Goal: Information Seeking & Learning: Find specific fact

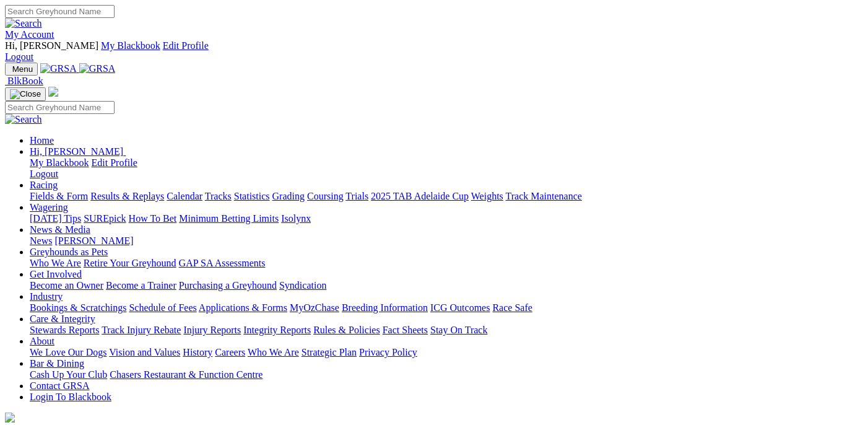
drag, startPoint x: 635, startPoint y: 313, endPoint x: 621, endPoint y: 310, distance: 14.1
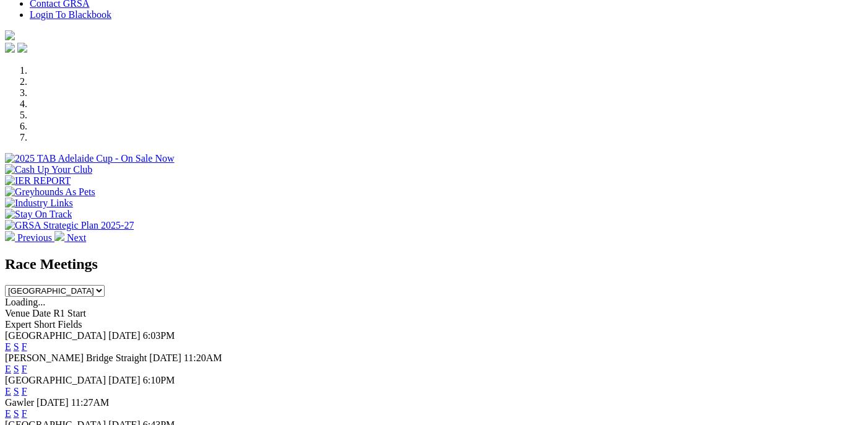
drag, startPoint x: 588, startPoint y: 328, endPoint x: 582, endPoint y: 323, distance: 7.5
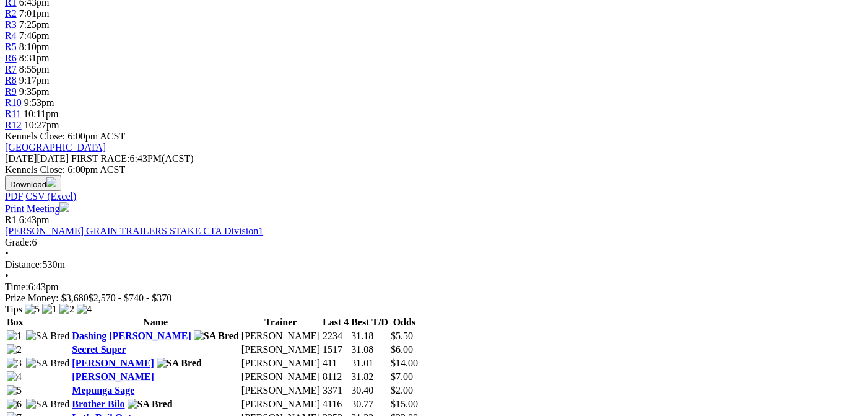
scroll to position [561, 0]
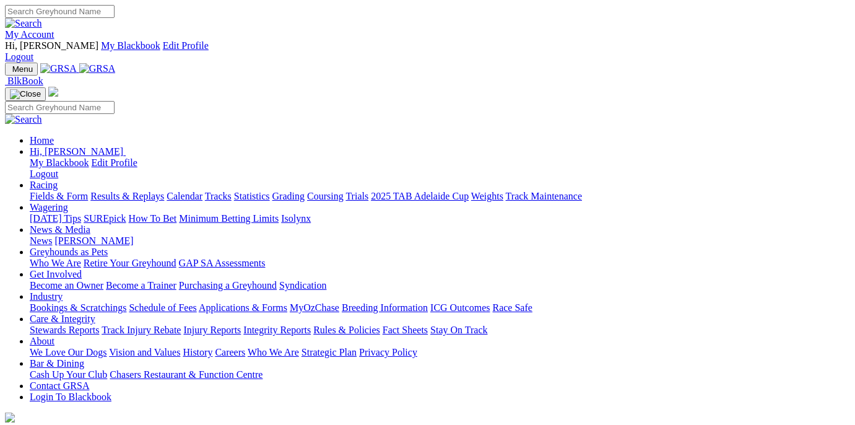
scroll to position [382, 0]
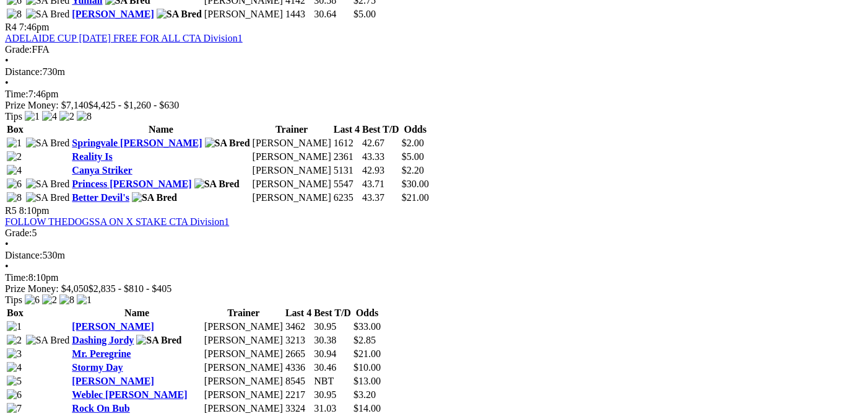
scroll to position [1434, 0]
